Goal: Task Accomplishment & Management: Use online tool/utility

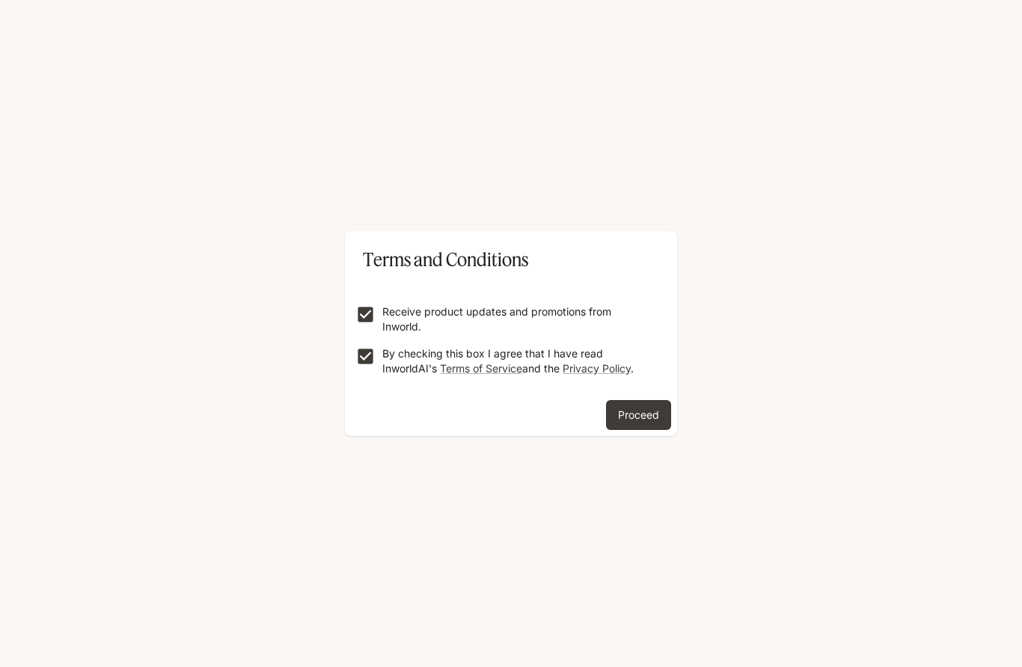
click at [639, 408] on button "Proceed" at bounding box center [638, 415] width 65 height 30
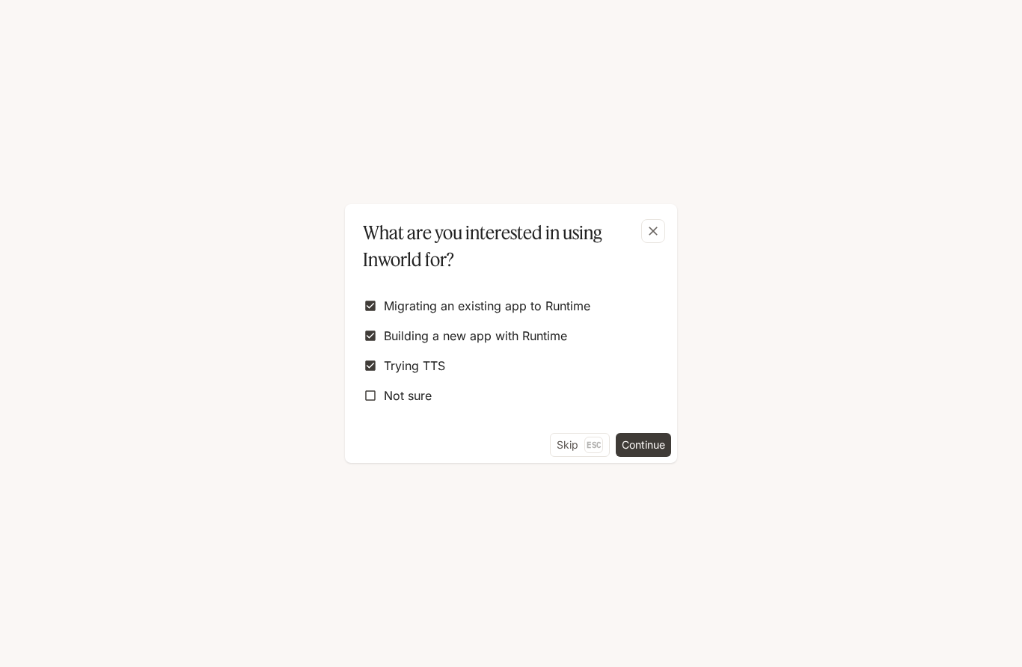
click at [648, 449] on button "Continue" at bounding box center [643, 445] width 55 height 24
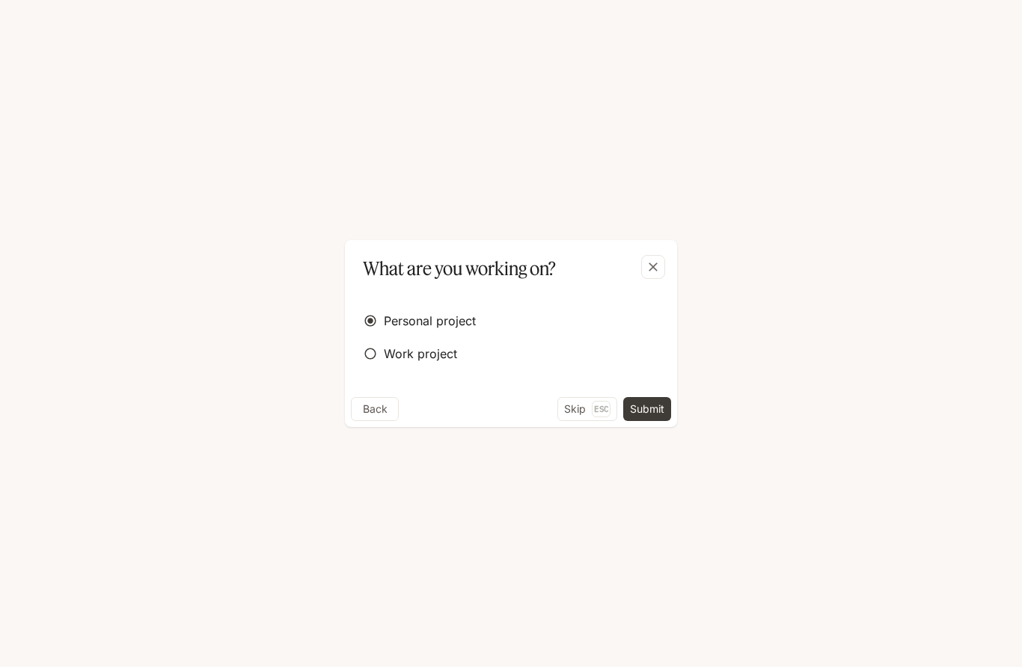
click at [648, 411] on button "Submit" at bounding box center [647, 409] width 48 height 24
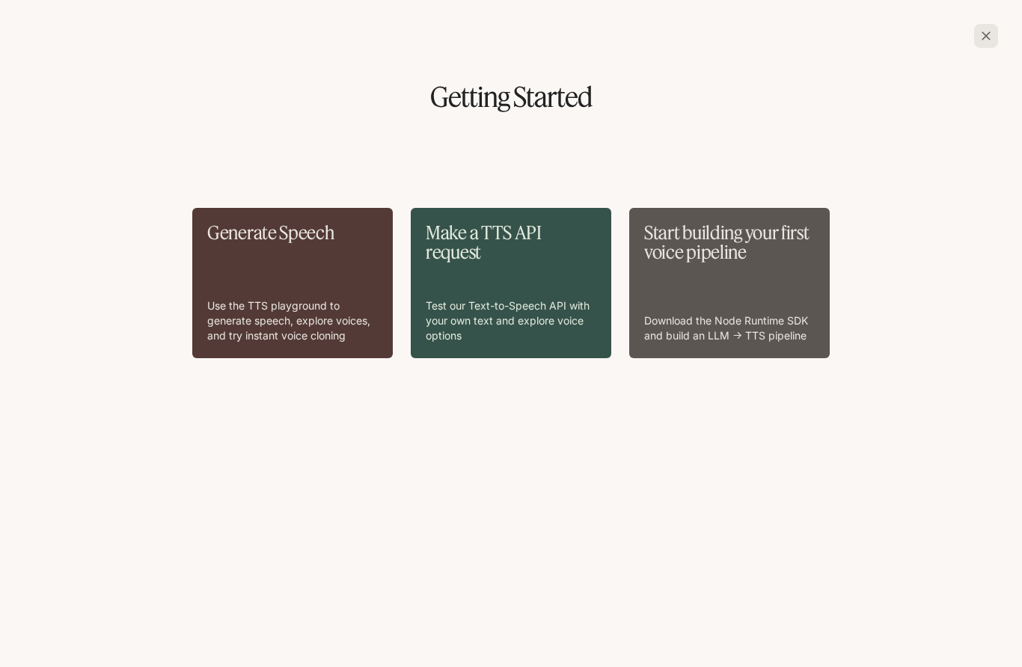
click at [714, 245] on div "Start building your first voice pipeline Download the Node Runtime SDK and buil…" at bounding box center [729, 283] width 171 height 120
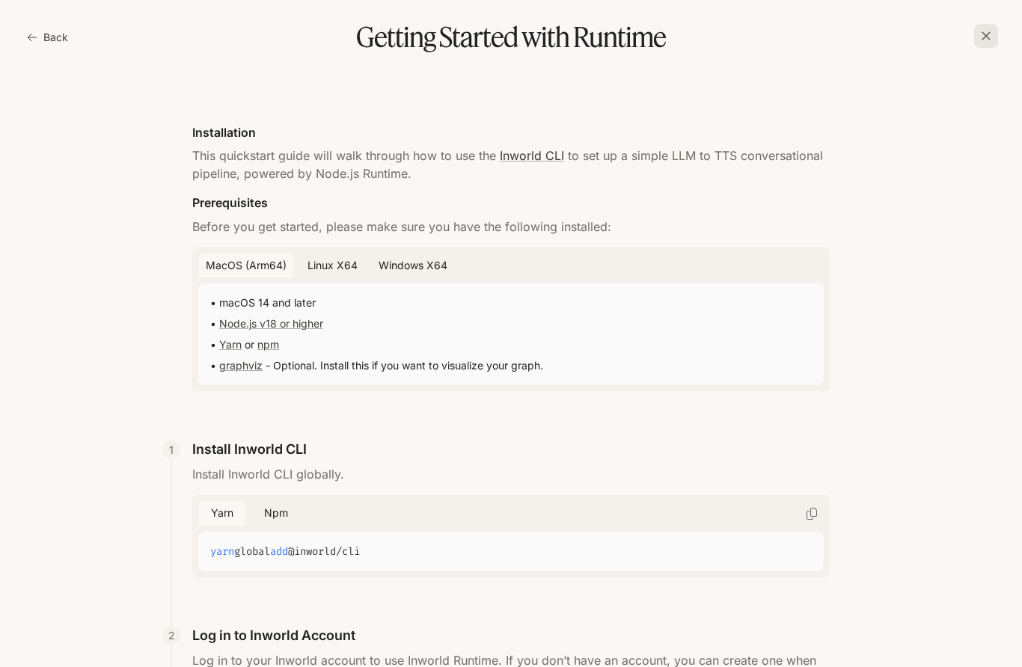
click at [52, 22] on button "Back" at bounding box center [49, 37] width 50 height 30
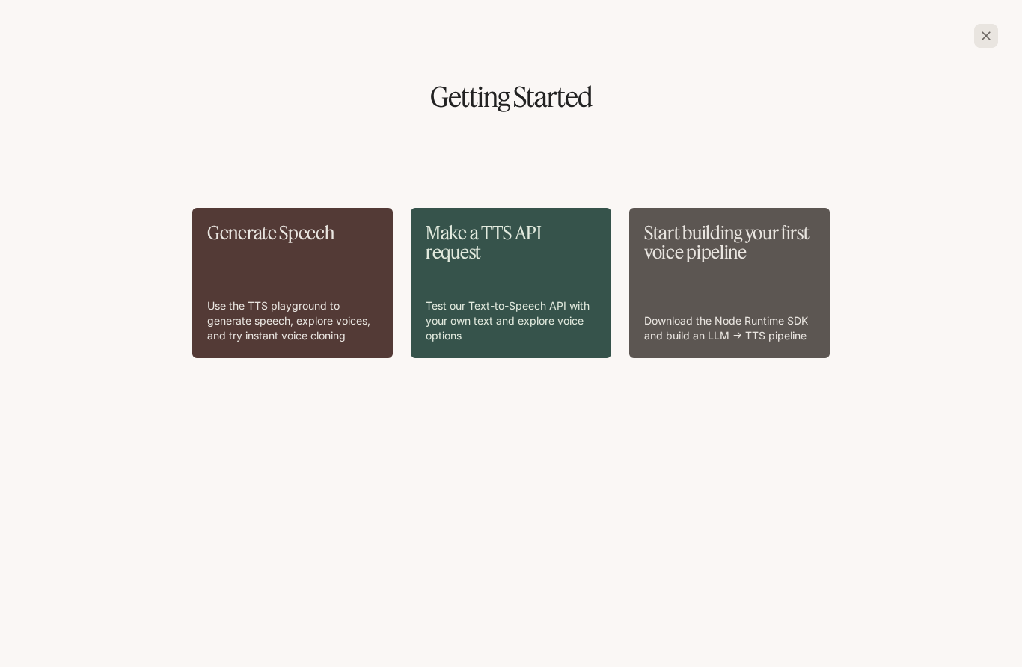
click at [283, 255] on div "Generate Speech Use the TTS playground to generate speech, explore voices, and …" at bounding box center [292, 283] width 171 height 120
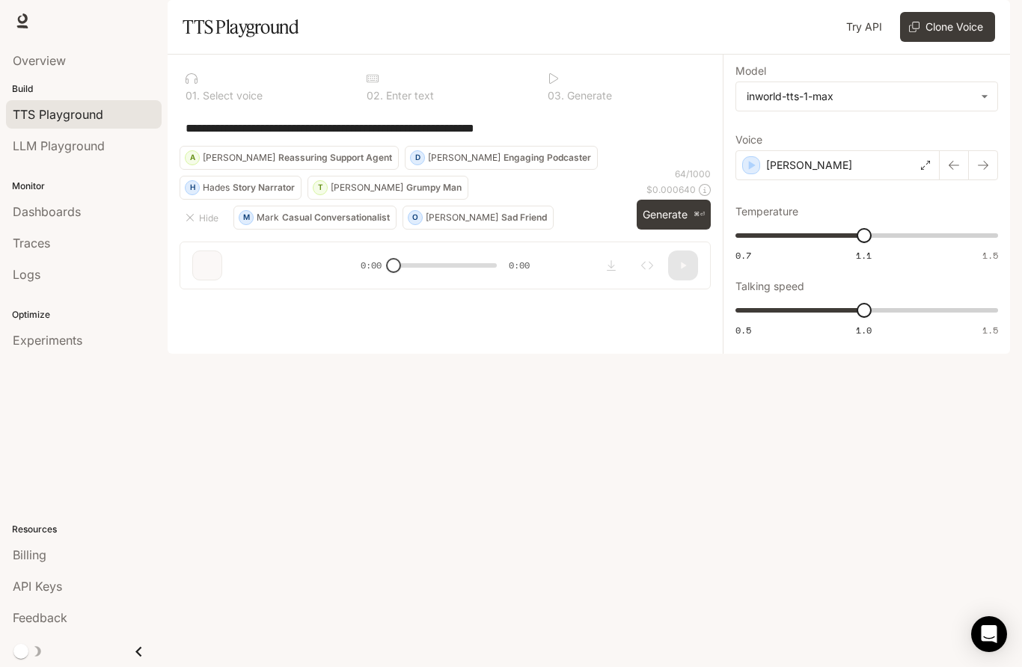
click at [821, 180] on div "[PERSON_NAME]" at bounding box center [837, 165] width 204 height 30
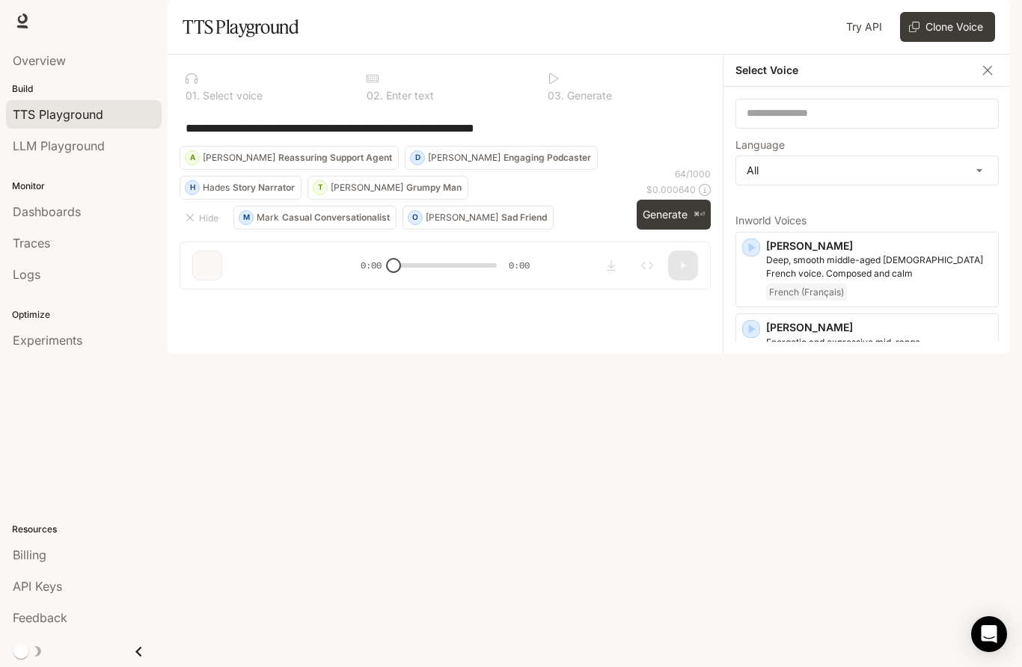
scroll to position [16, 0]
click at [777, 121] on input "text" at bounding box center [867, 113] width 262 height 15
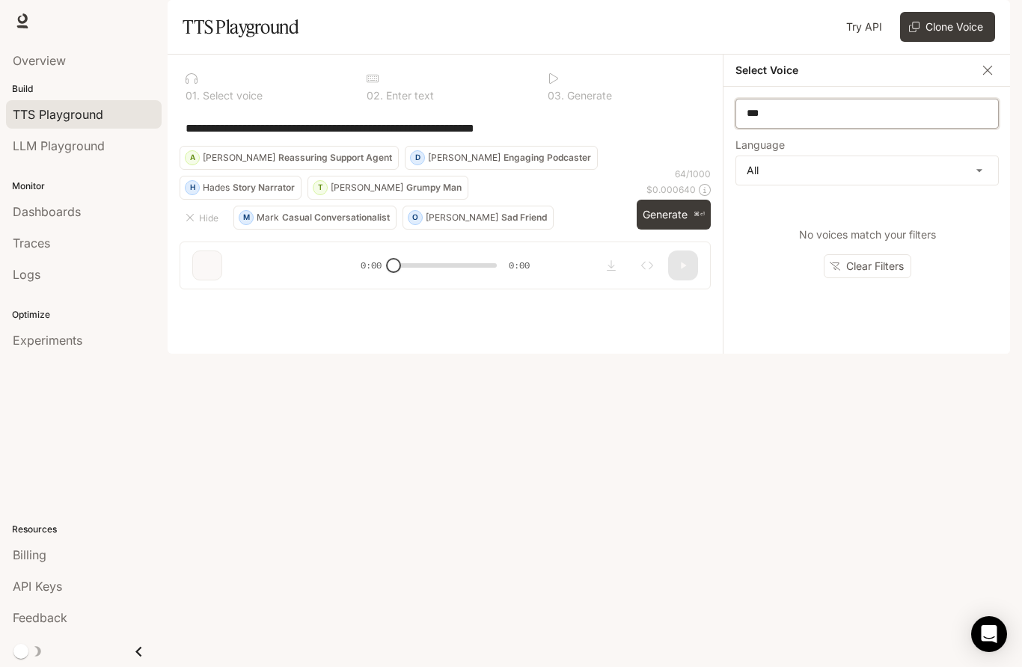
type input "***"
click at [984, 75] on icon "button" at bounding box center [987, 70] width 9 height 9
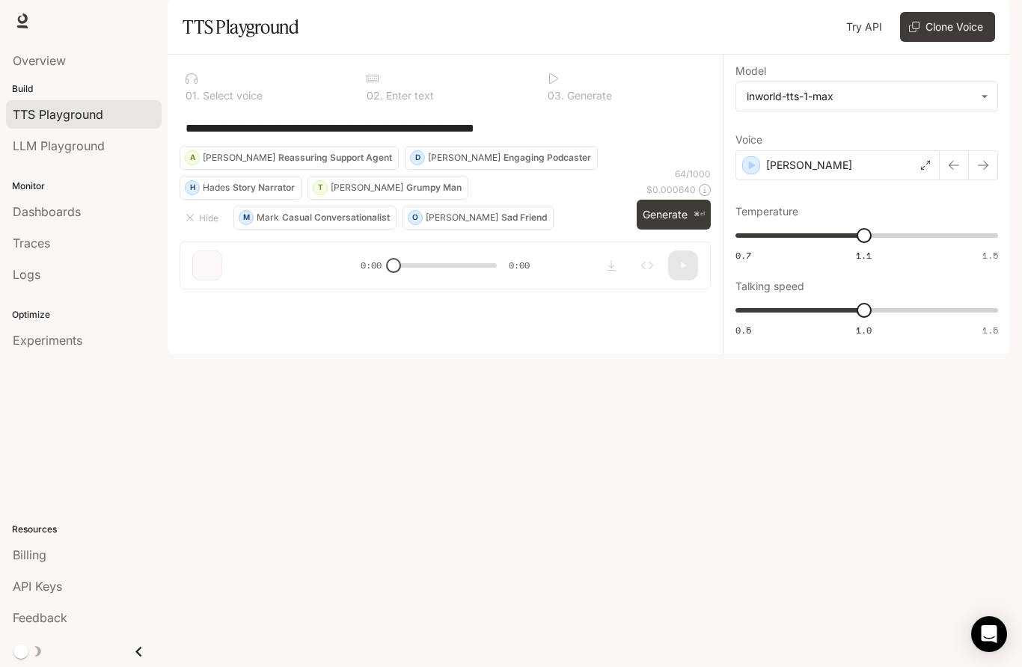
click at [964, 142] on body "**********" at bounding box center [511, 333] width 1022 height 667
click at [768, 444] on div at bounding box center [511, 333] width 1022 height 667
click at [991, 180] on button "button" at bounding box center [983, 165] width 30 height 30
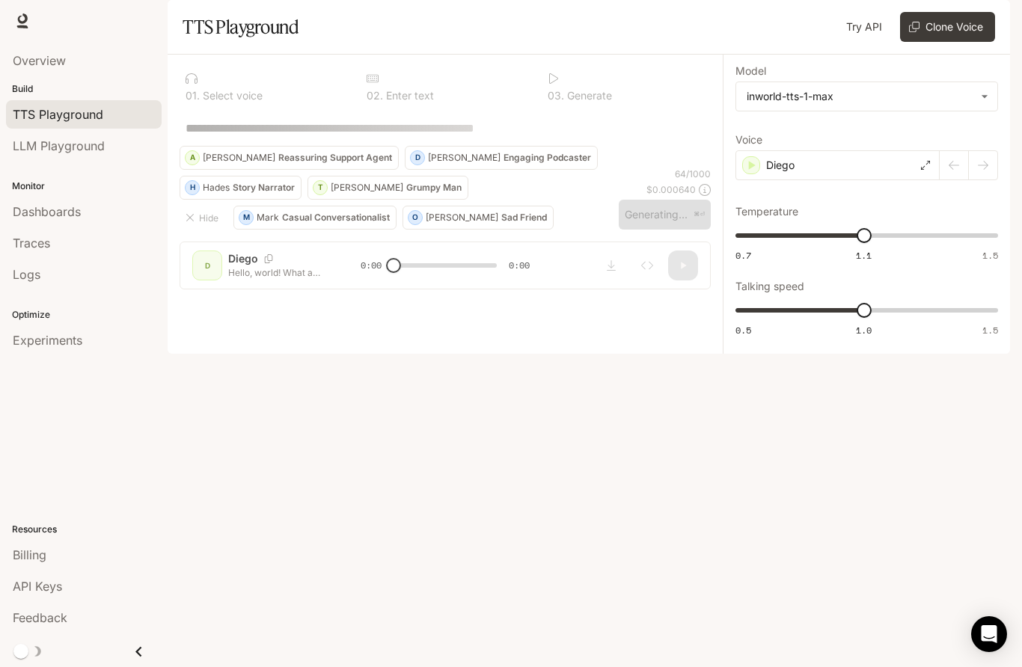
click at [948, 180] on div at bounding box center [968, 165] width 58 height 30
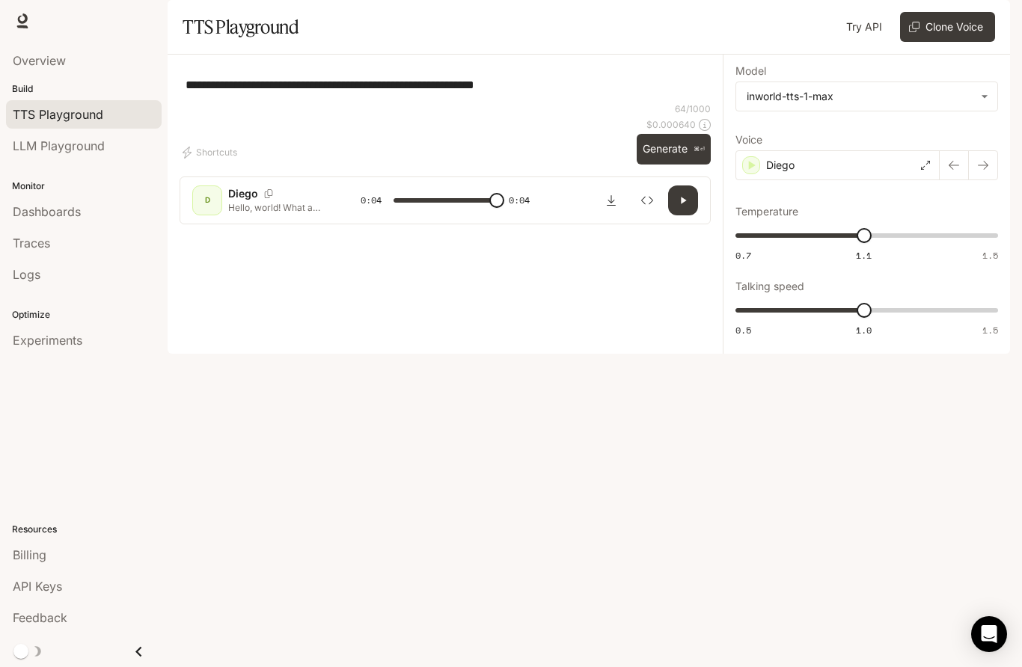
type input "*"
click at [950, 42] on button "Clone Voice" at bounding box center [947, 27] width 95 height 30
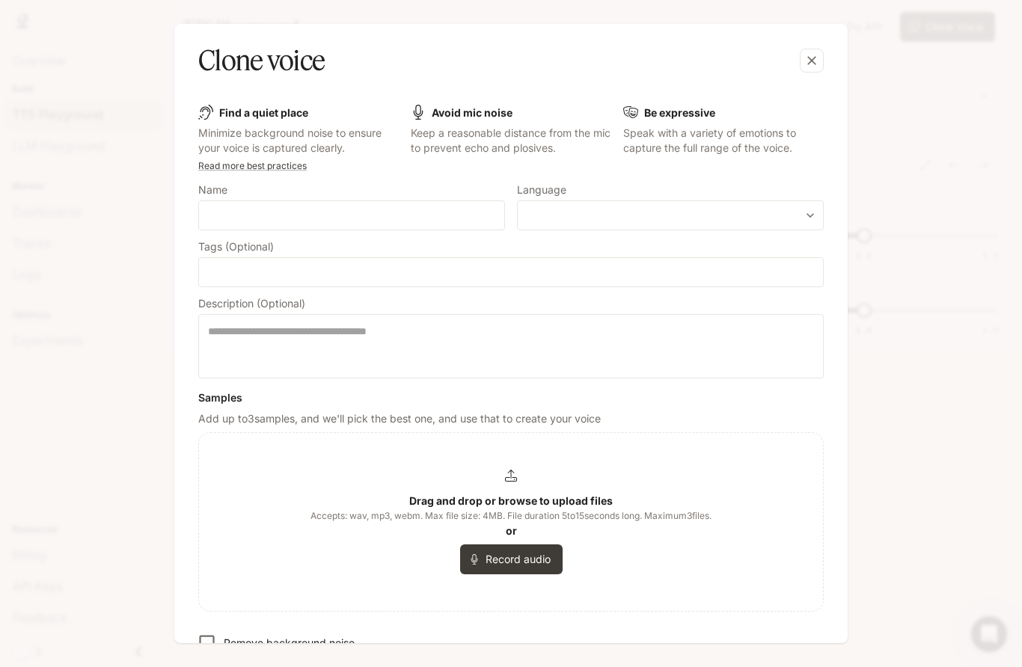
scroll to position [0, 0]
click at [257, 209] on input "text" at bounding box center [351, 215] width 305 height 15
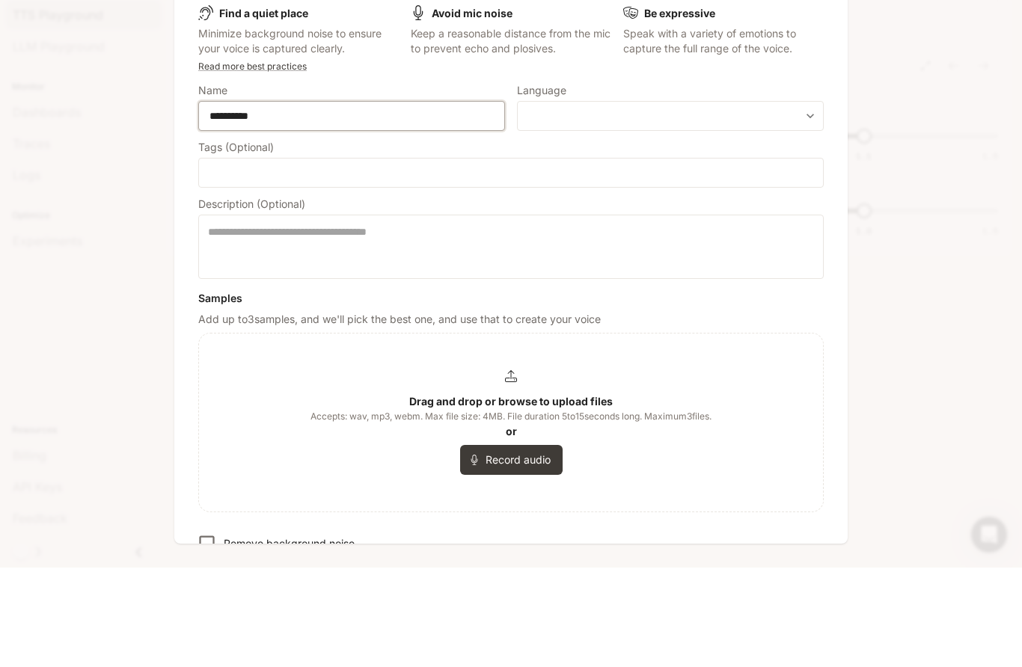
type input "**********"
click at [732, 120] on body "**********" at bounding box center [511, 333] width 1022 height 667
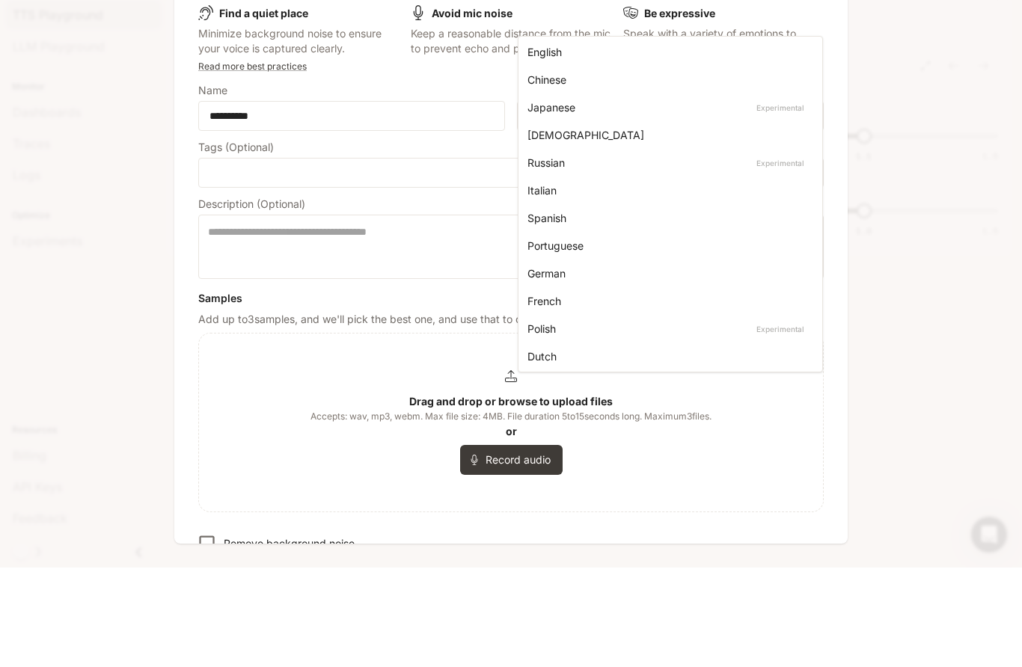
scroll to position [37, 0]
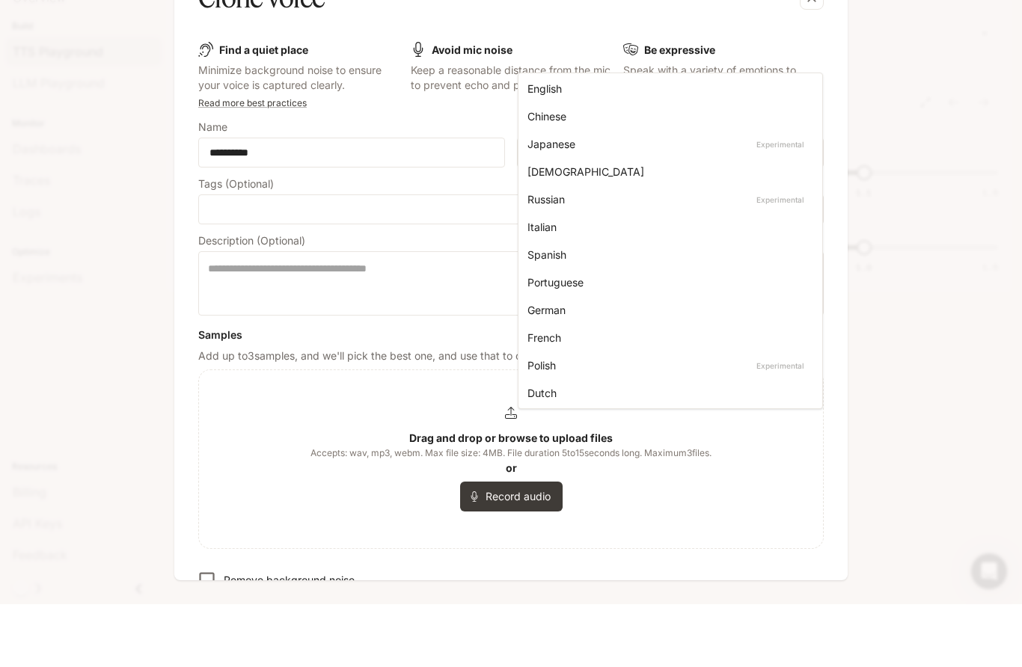
click at [540, 144] on div "English" at bounding box center [667, 152] width 280 height 16
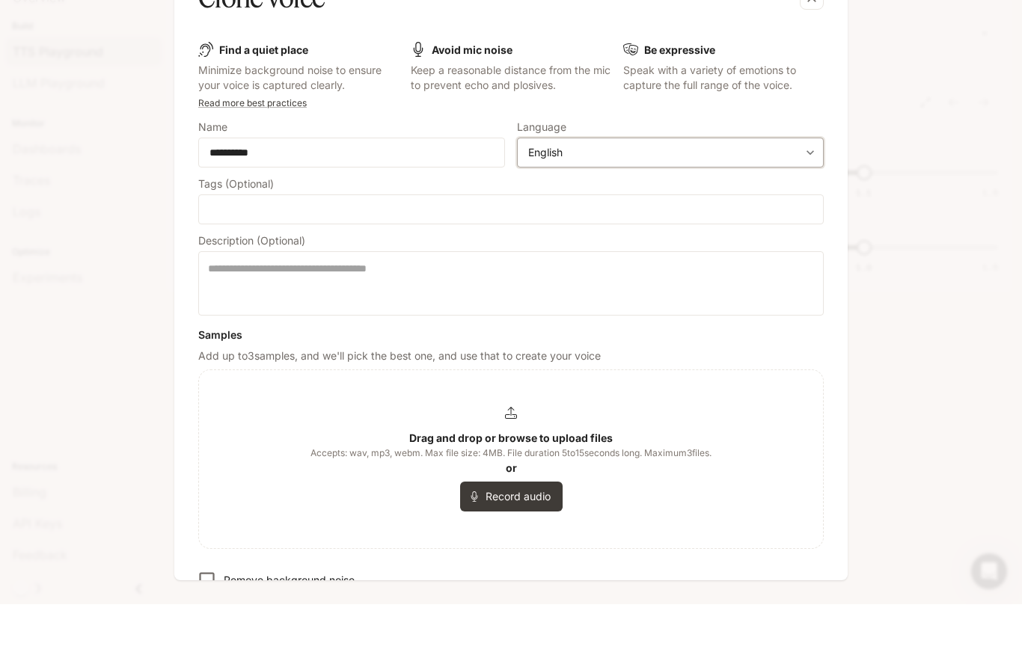
type input "*****"
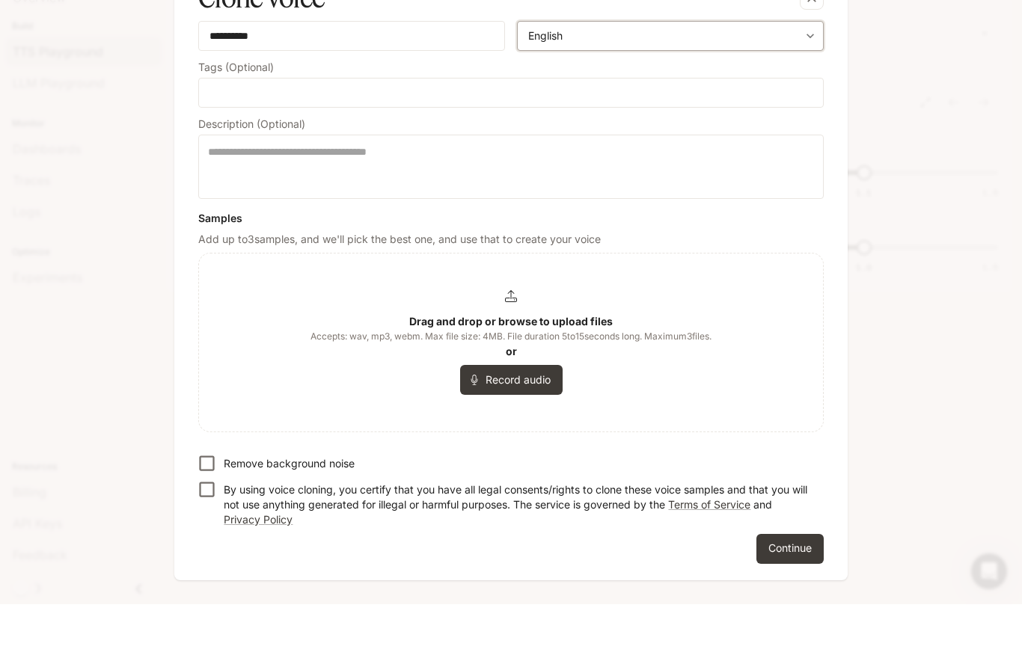
scroll to position [117, 0]
click at [511, 353] on icon at bounding box center [511, 359] width 12 height 12
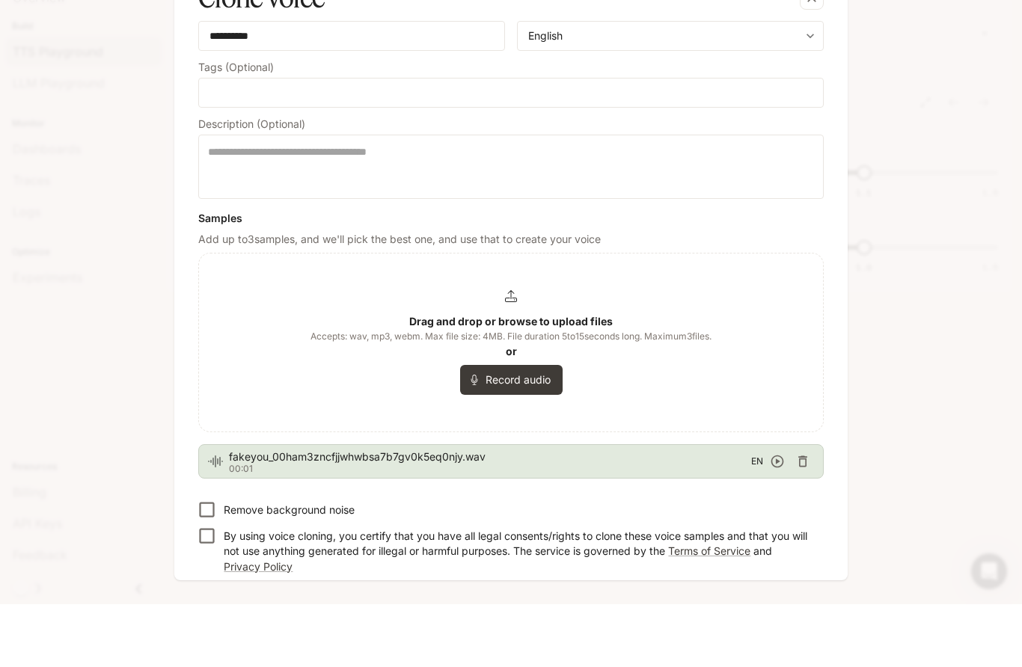
click at [774, 517] on icon "button" at bounding box center [777, 524] width 15 height 15
click at [808, 517] on icon "button" at bounding box center [802, 524] width 15 height 15
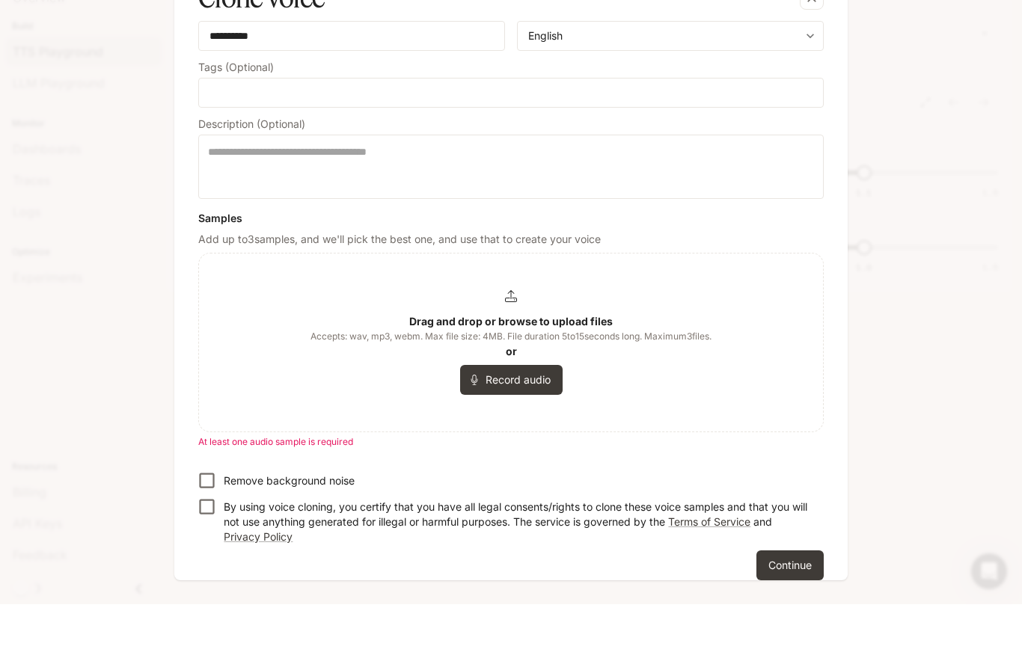
click at [429, 378] on b "Drag and drop or browse to upload files" at bounding box center [510, 384] width 203 height 13
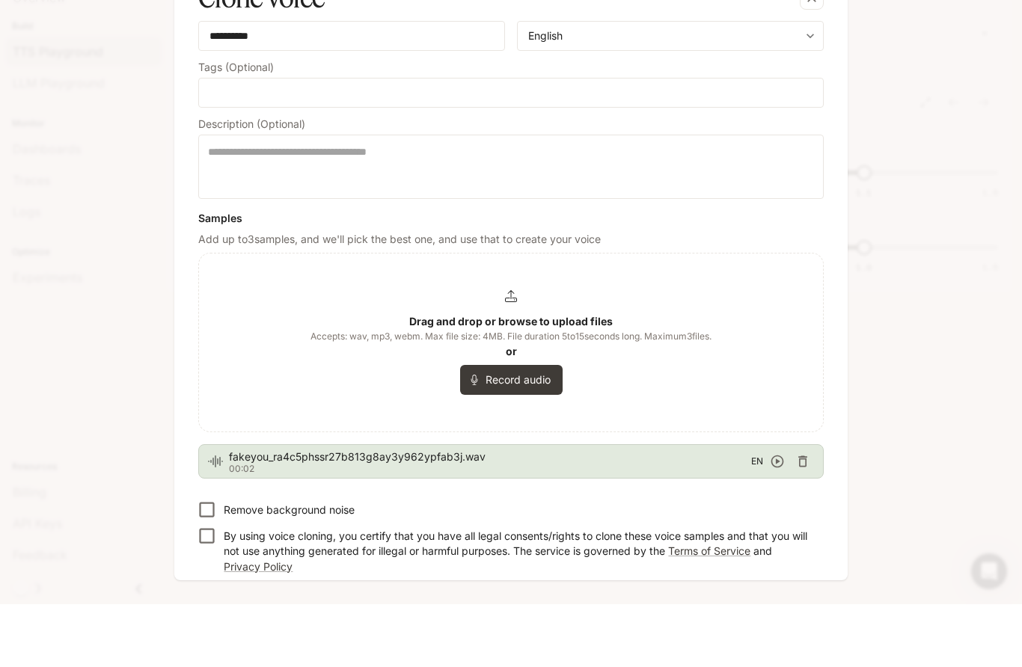
click at [773, 517] on icon "button" at bounding box center [777, 524] width 15 height 15
click at [810, 513] on button "button" at bounding box center [802, 524] width 22 height 22
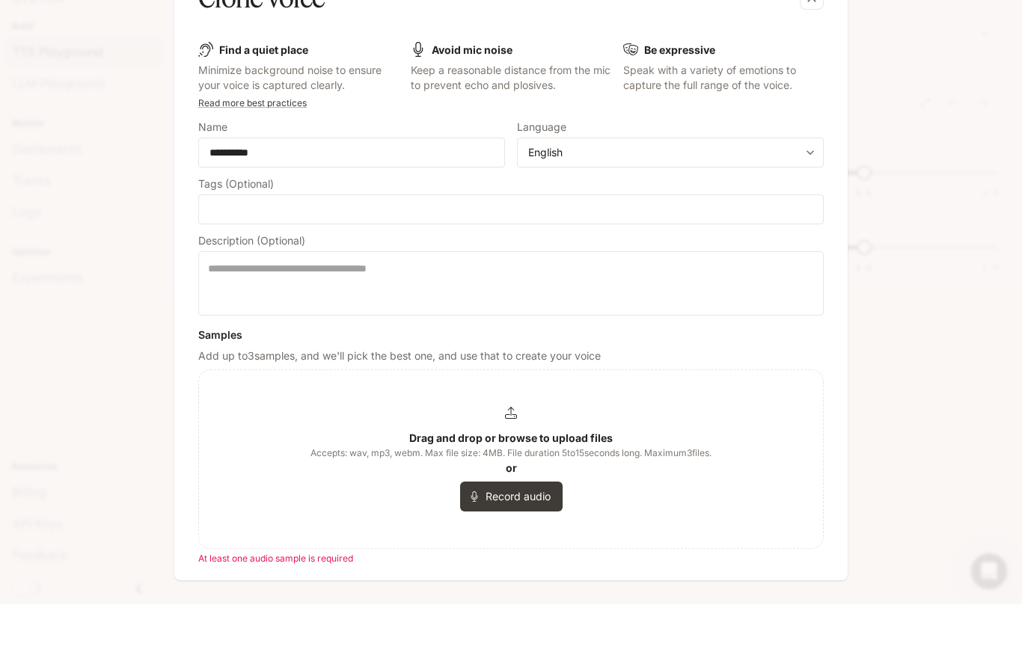
scroll to position [0, 0]
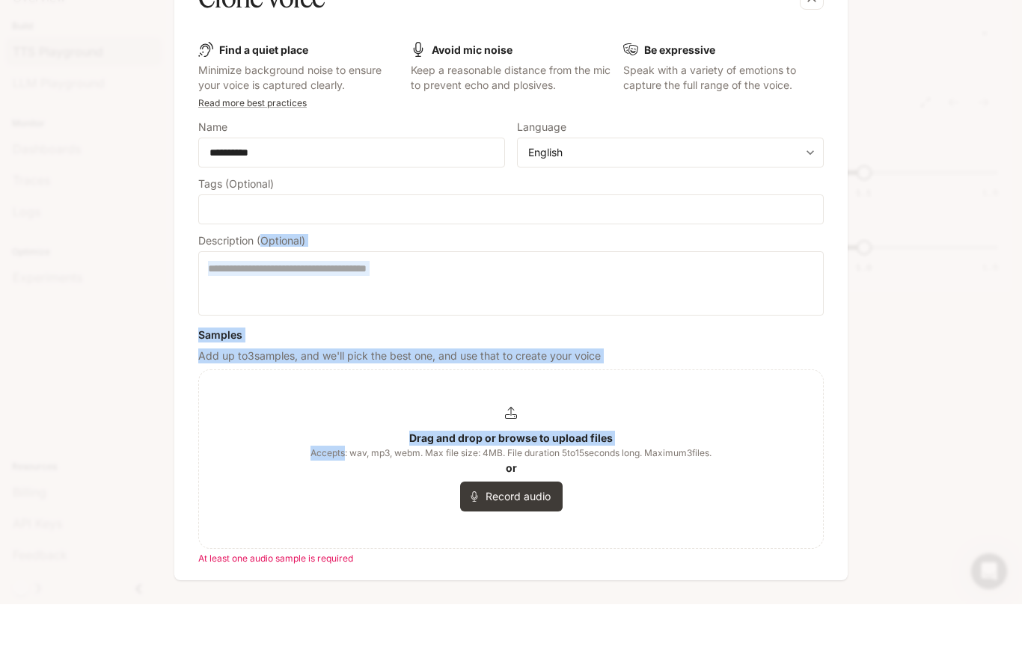
click at [206, 327] on form "**********" at bounding box center [510, 432] width 625 height 655
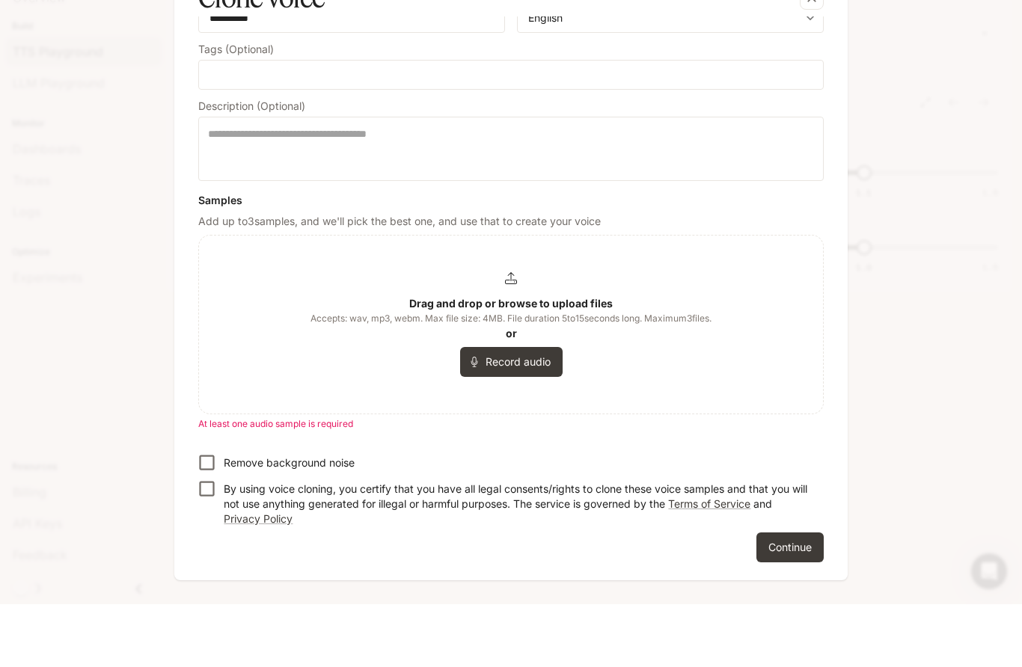
scroll to position [133, 0]
click at [521, 337] on div "Drag and drop or browse to upload files Accepts: wav, mp3, webm. Max file size:…" at bounding box center [510, 389] width 401 height 105
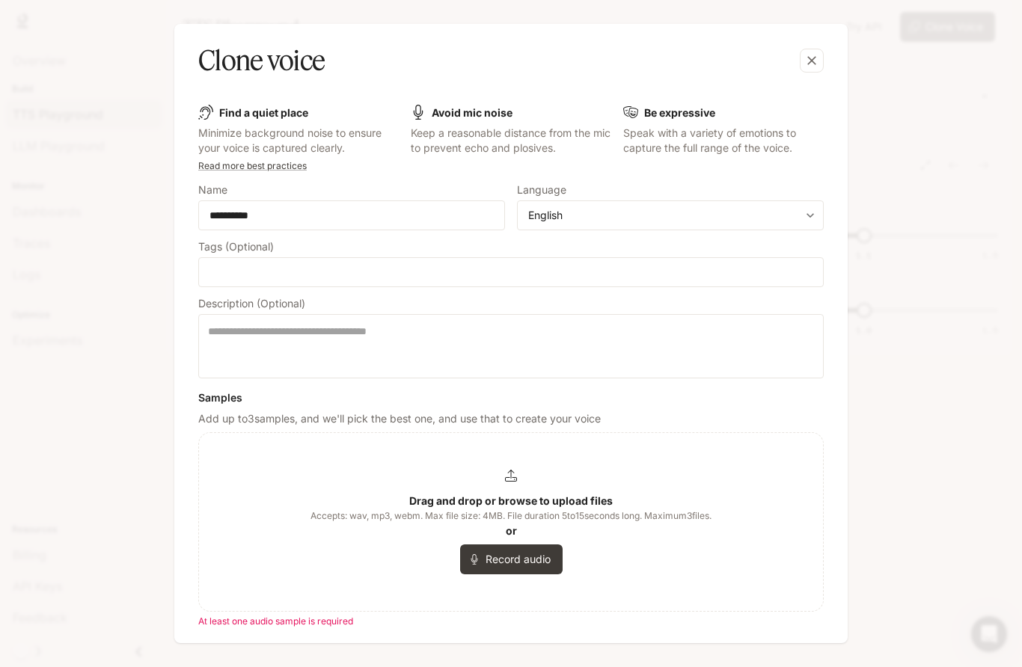
scroll to position [0, 0]
click at [814, 60] on icon "button" at bounding box center [811, 60] width 15 height 15
